Goal: Go to known website: Access a specific website the user already knows

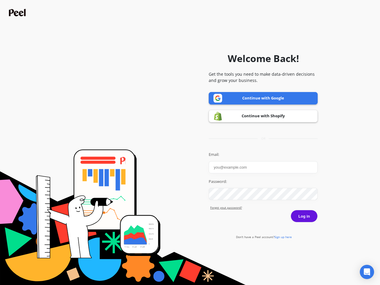
click at [367, 272] on icon "Open Intercom Messenger" at bounding box center [367, 271] width 6 height 7
